Goal: Find specific page/section: Find specific page/section

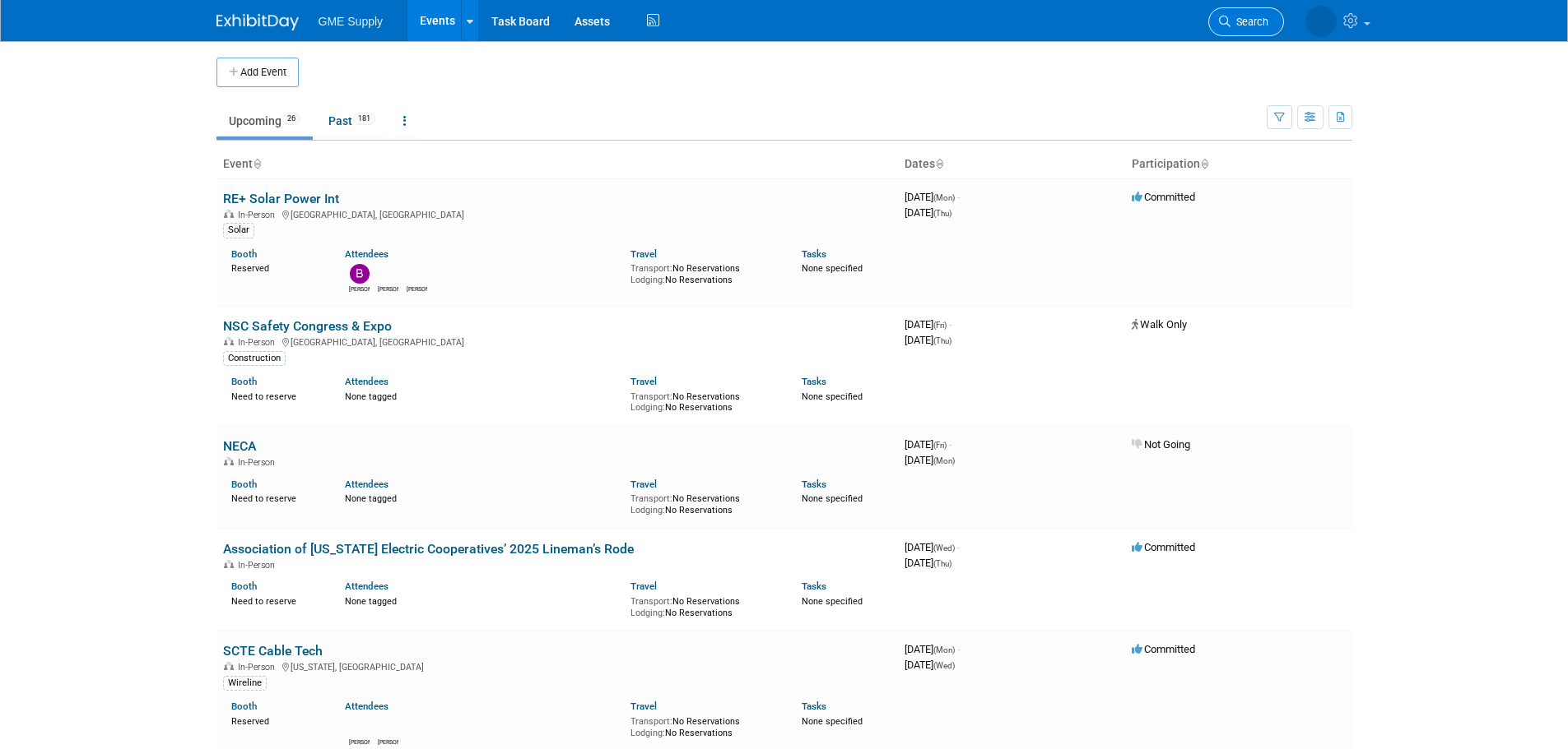
click at [1242, 19] on span "Search" at bounding box center [1249, 21] width 38 height 12
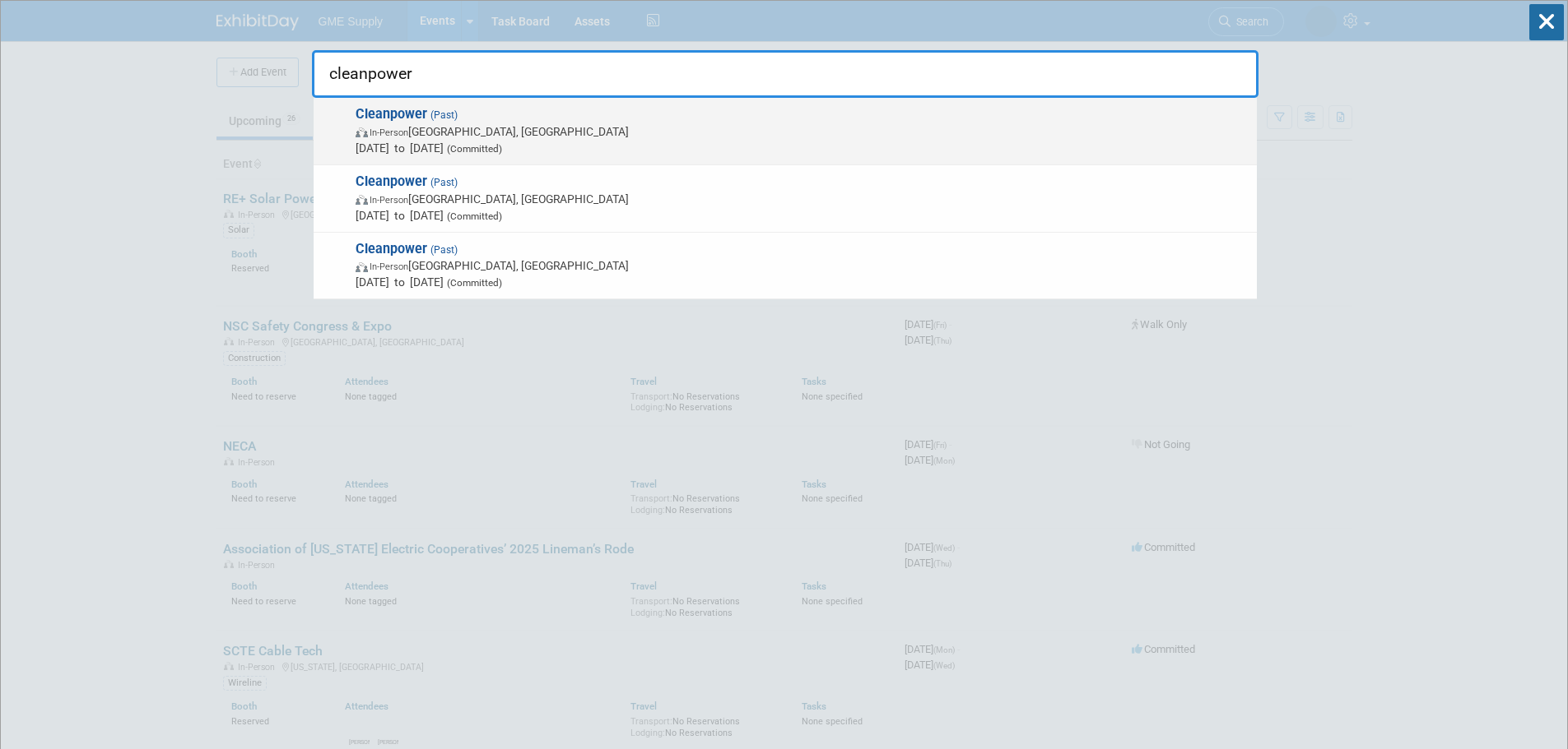
type input "cleanpower"
click at [390, 108] on strong "Cleanpower" at bounding box center [391, 114] width 72 height 15
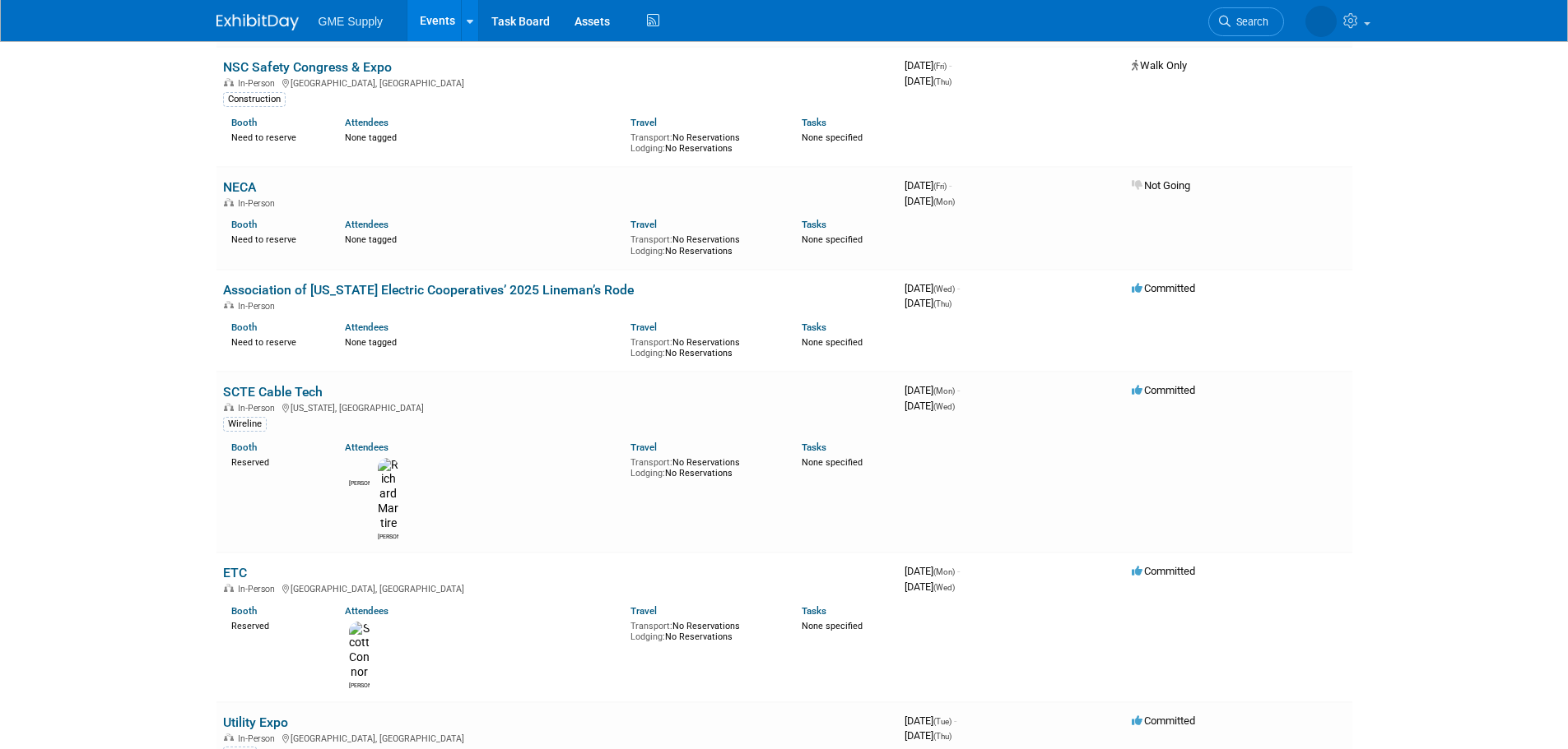
scroll to position [494, 0]
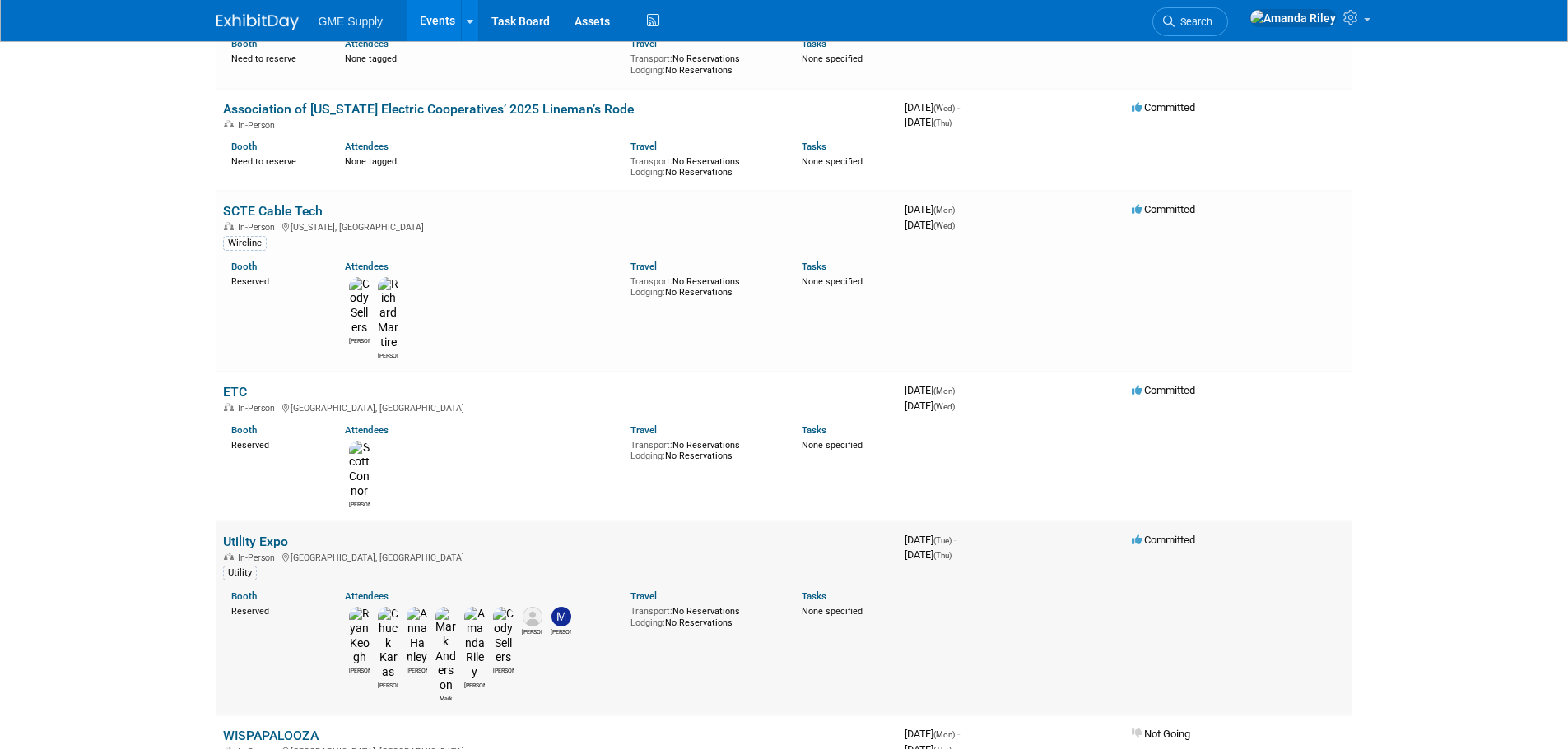
click at [250, 534] on link "Utility Expo" at bounding box center [255, 541] width 65 height 15
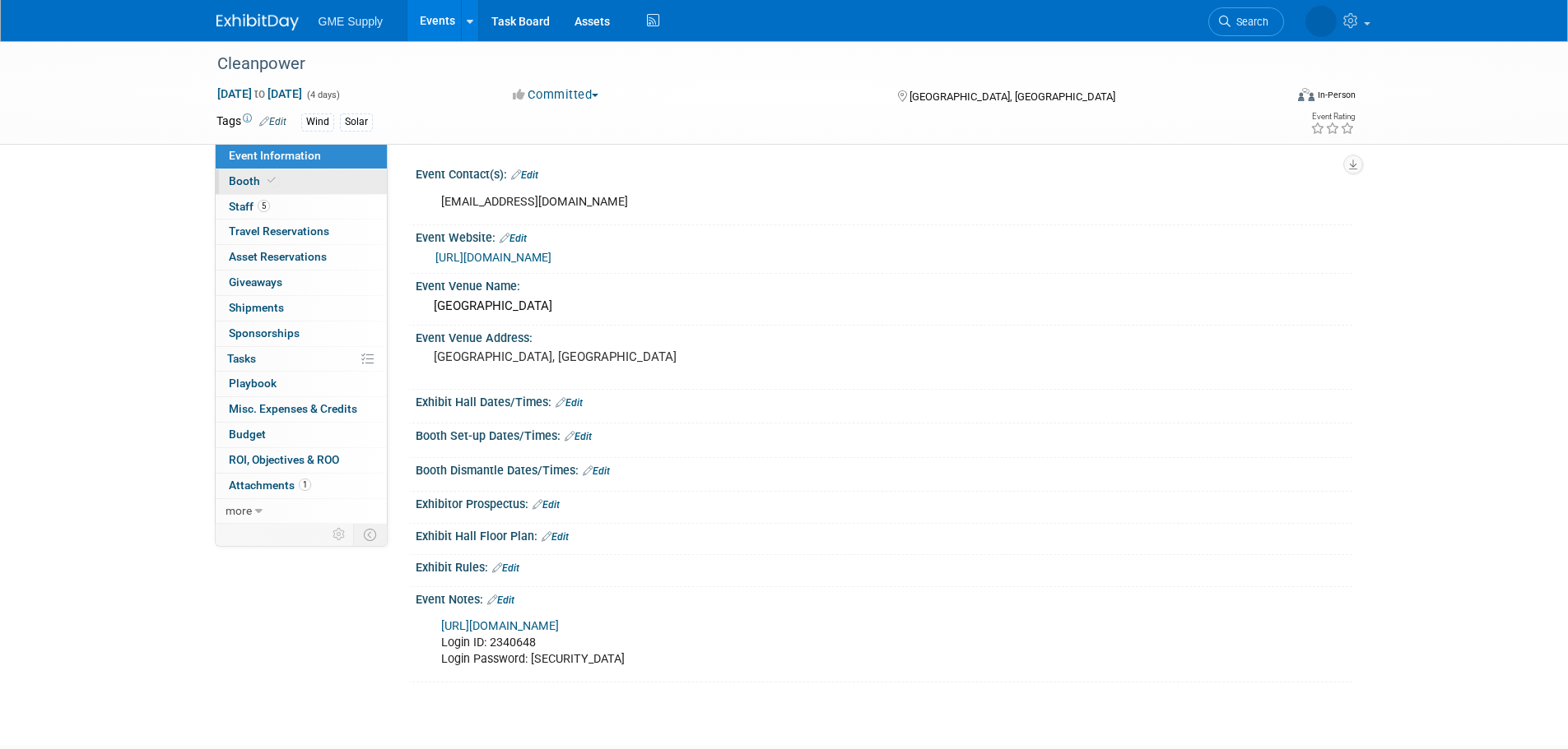
click at [243, 181] on span "Booth" at bounding box center [254, 180] width 50 height 13
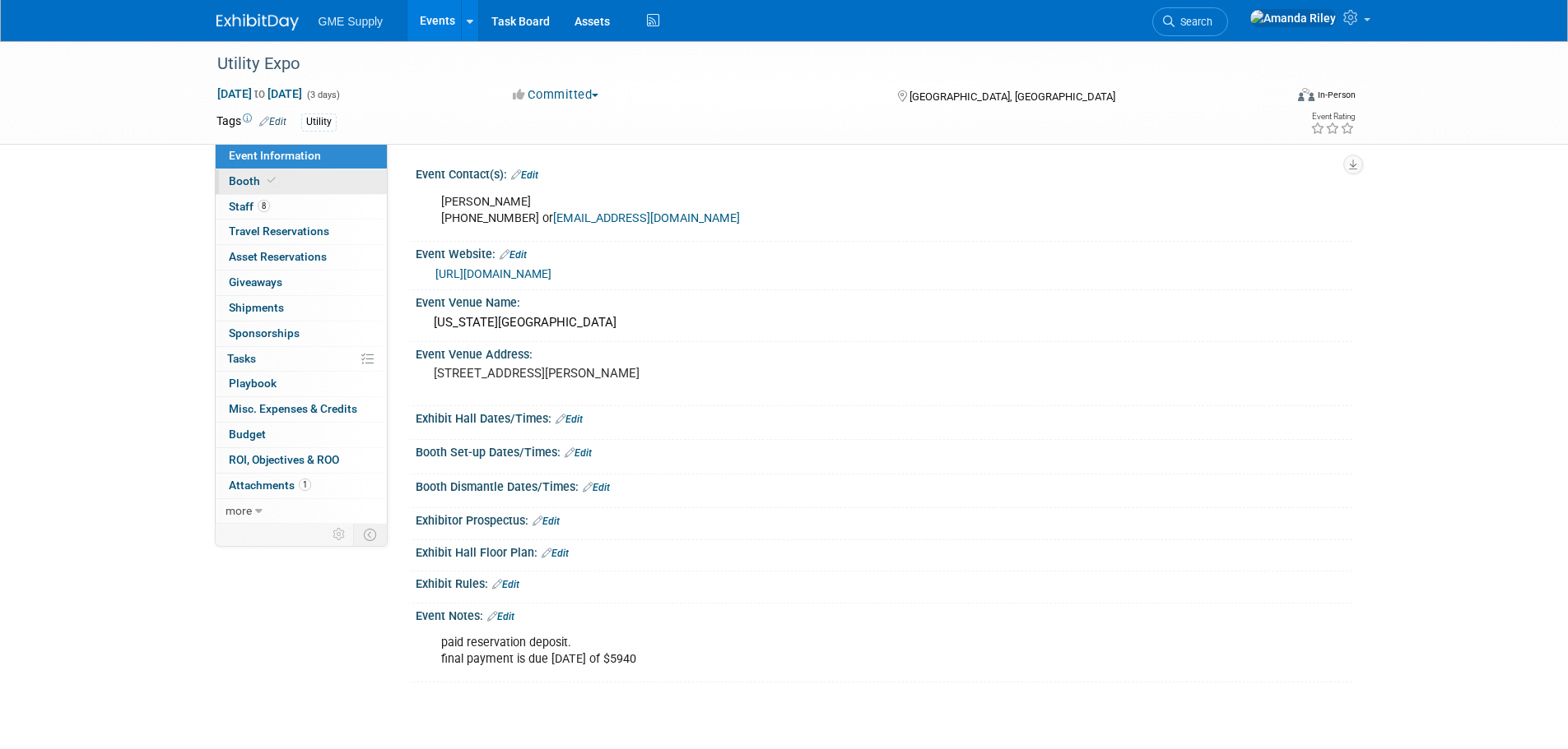
click at [245, 174] on span "Booth" at bounding box center [254, 180] width 50 height 13
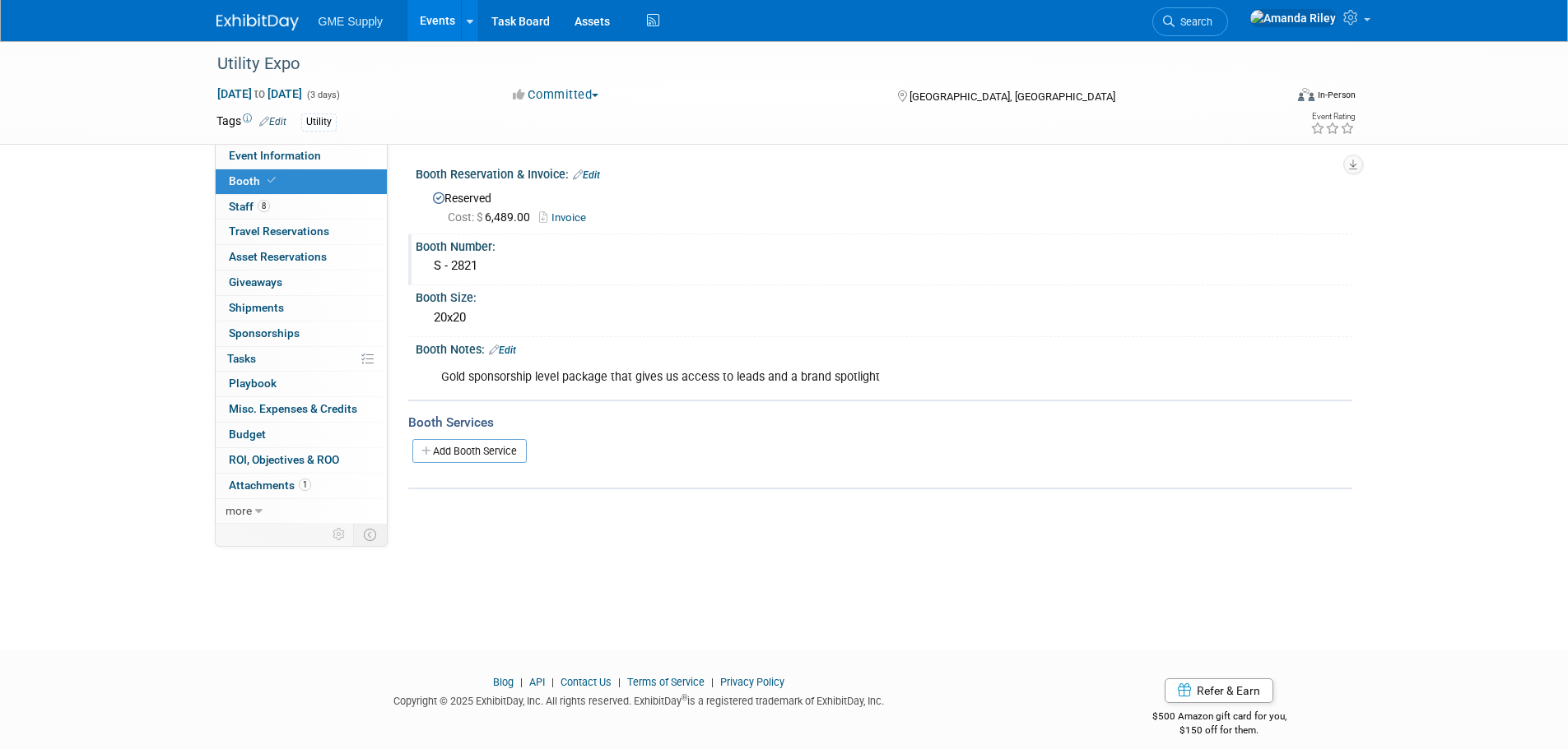
drag, startPoint x: 495, startPoint y: 270, endPoint x: 417, endPoint y: 272, distance: 78.0
click at [417, 272] on div "S - 2821" at bounding box center [884, 267] width 937 height 27
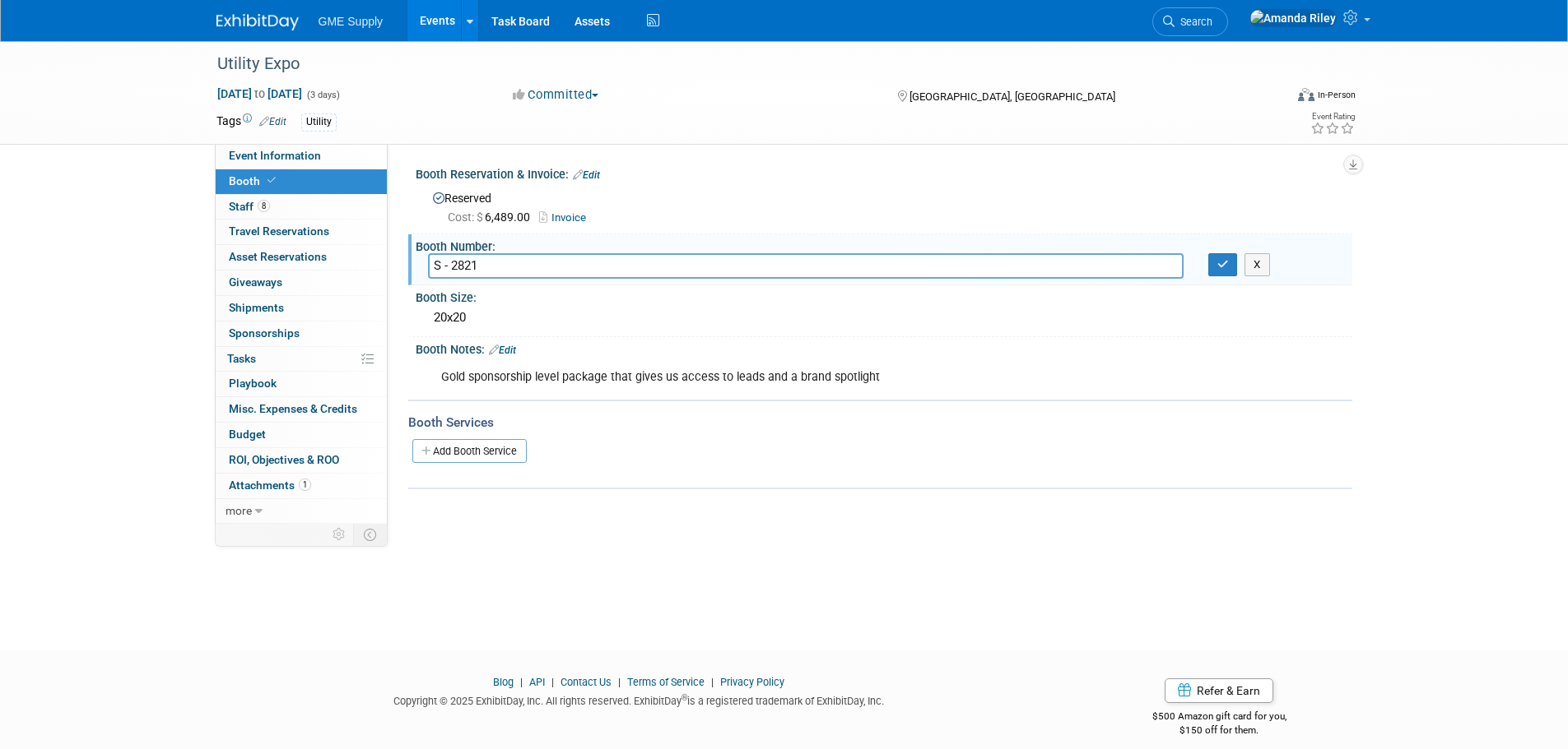
drag, startPoint x: 417, startPoint y: 272, endPoint x: 988, endPoint y: 389, distance: 582.9
click at [1002, 391] on div "Gold sponsorship level package that gives us access to leads and a brand spotli…" at bounding box center [801, 377] width 742 height 33
click at [1225, 271] on button "button" at bounding box center [1223, 265] width 30 height 23
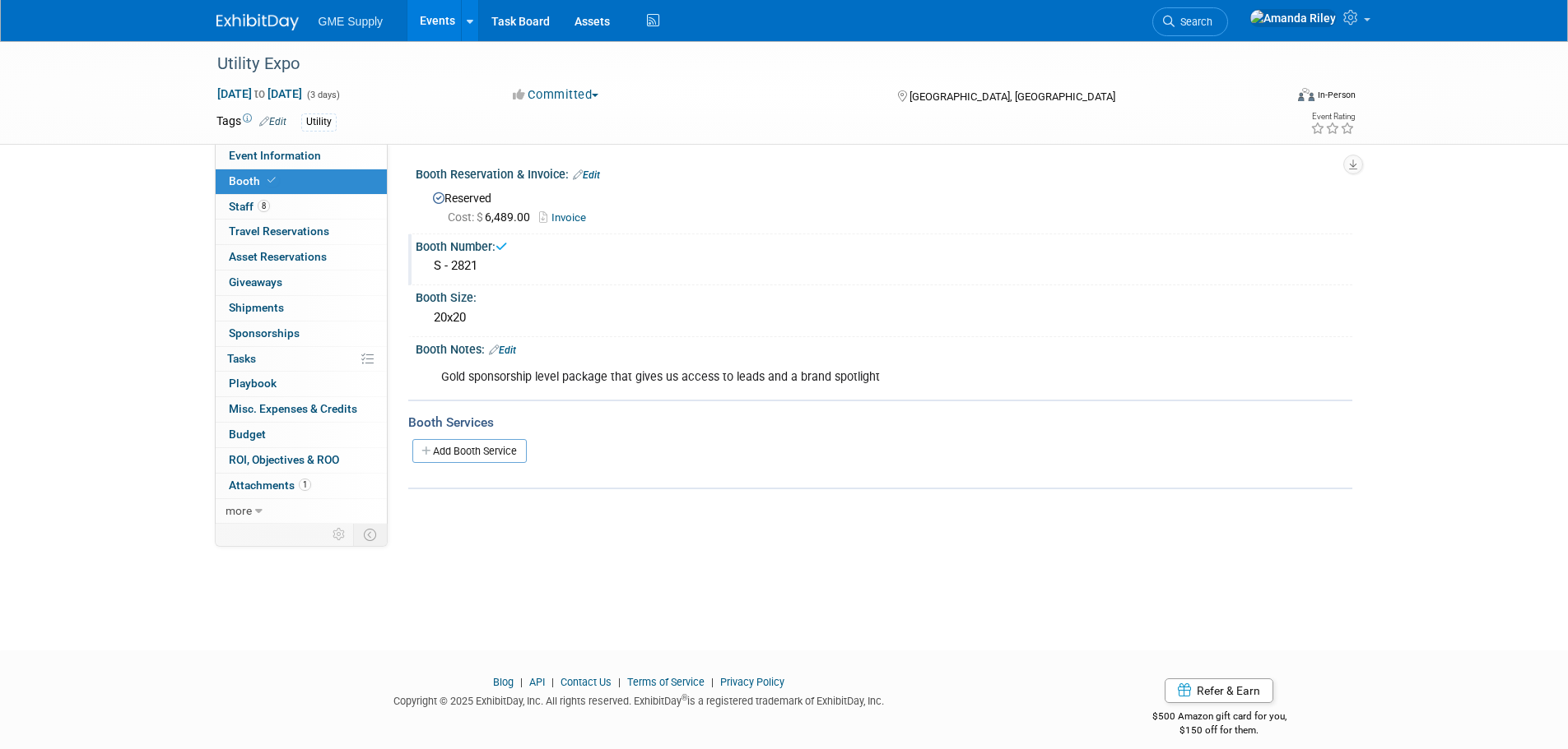
click at [442, 268] on div "S - 2821" at bounding box center [884, 266] width 912 height 26
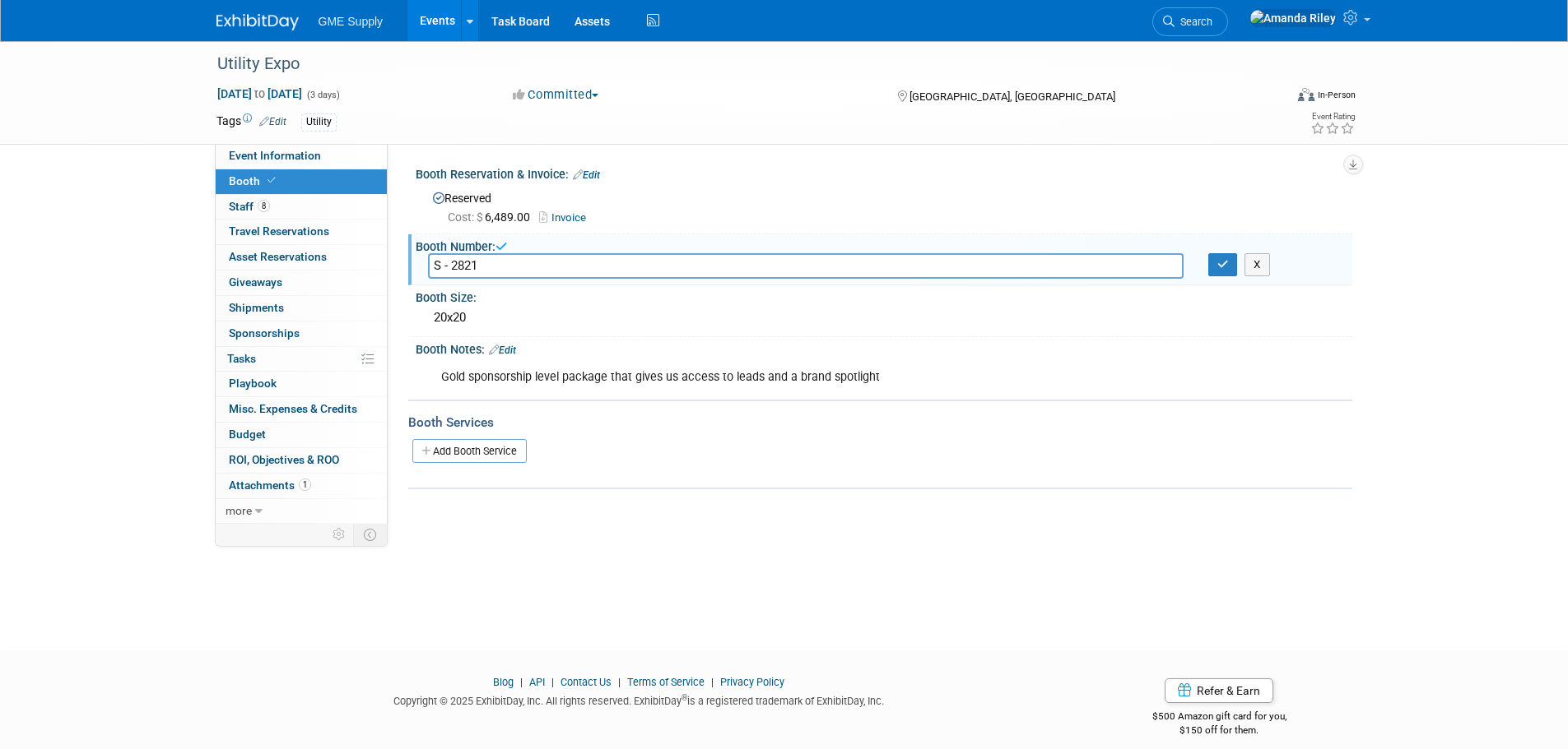
click at [442, 268] on input "S - 2821" at bounding box center [806, 266] width 755 height 26
click at [1218, 271] on button "button" at bounding box center [1223, 265] width 30 height 23
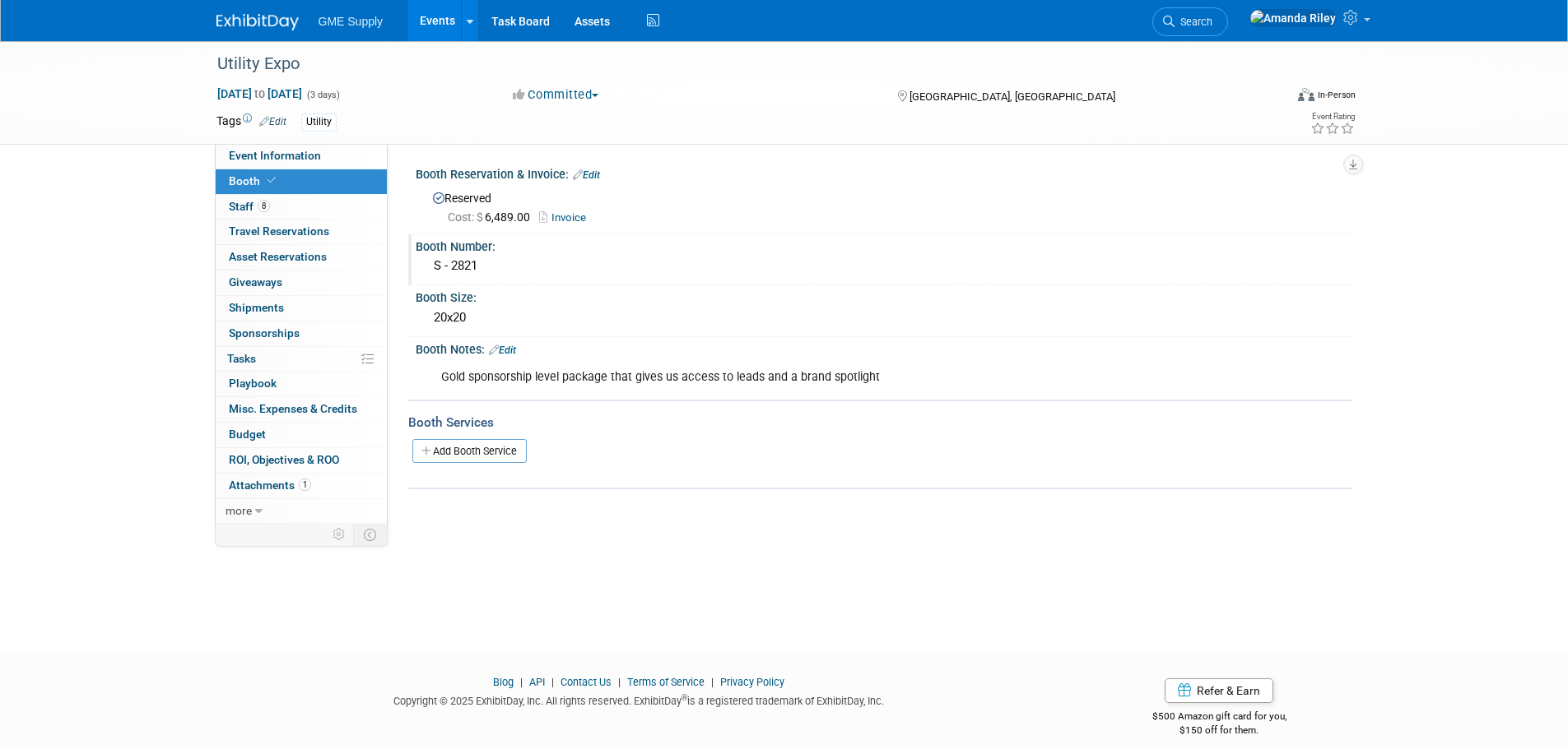
click at [255, 24] on img at bounding box center [257, 21] width 82 height 16
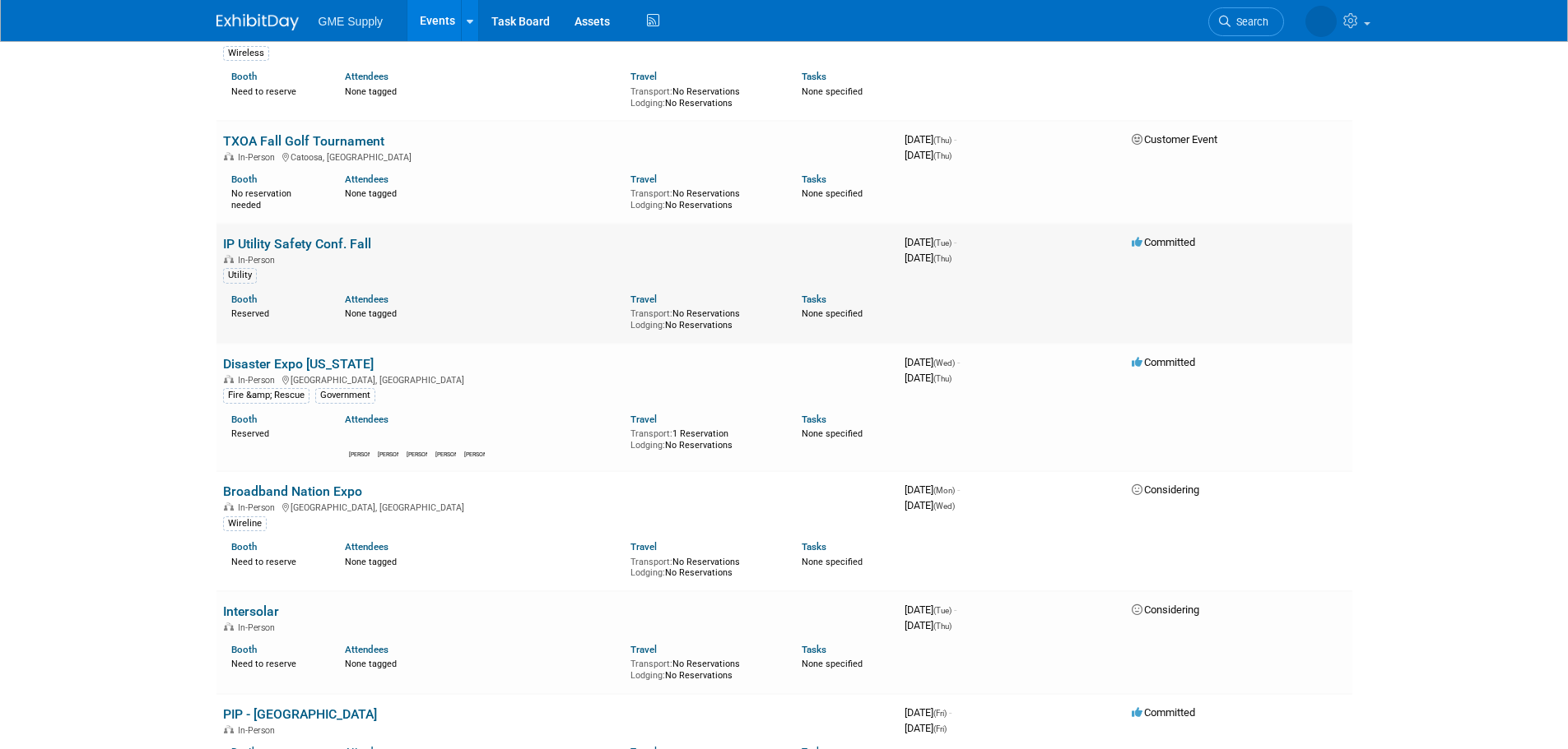
scroll to position [1481, 0]
